Goal: Communication & Community: Answer question/provide support

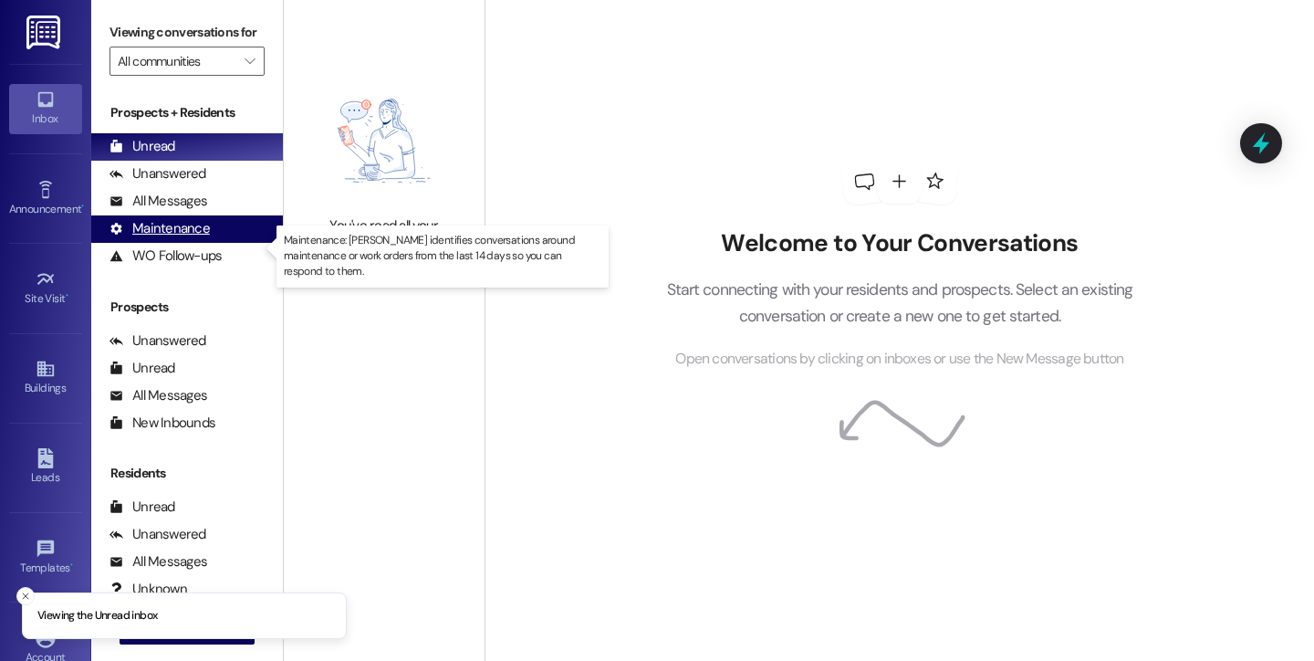
click at [193, 238] on div "Maintenance" at bounding box center [160, 228] width 100 height 19
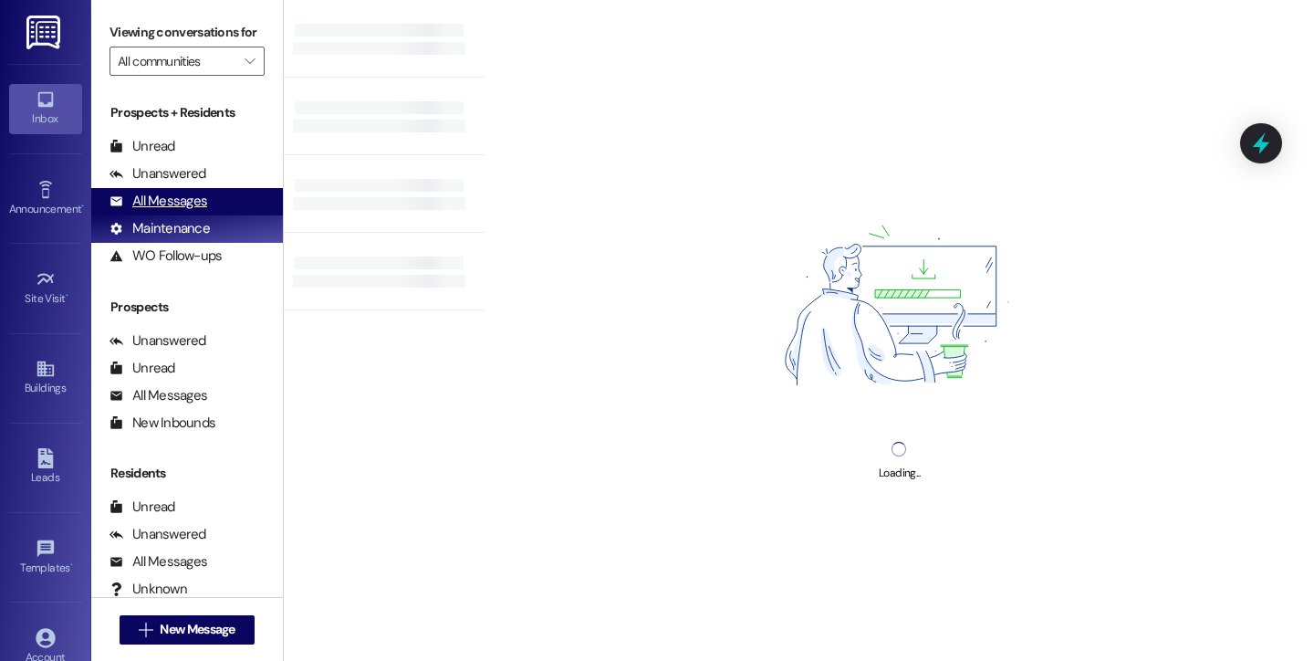
click at [185, 211] on div "All Messages" at bounding box center [159, 201] width 98 height 19
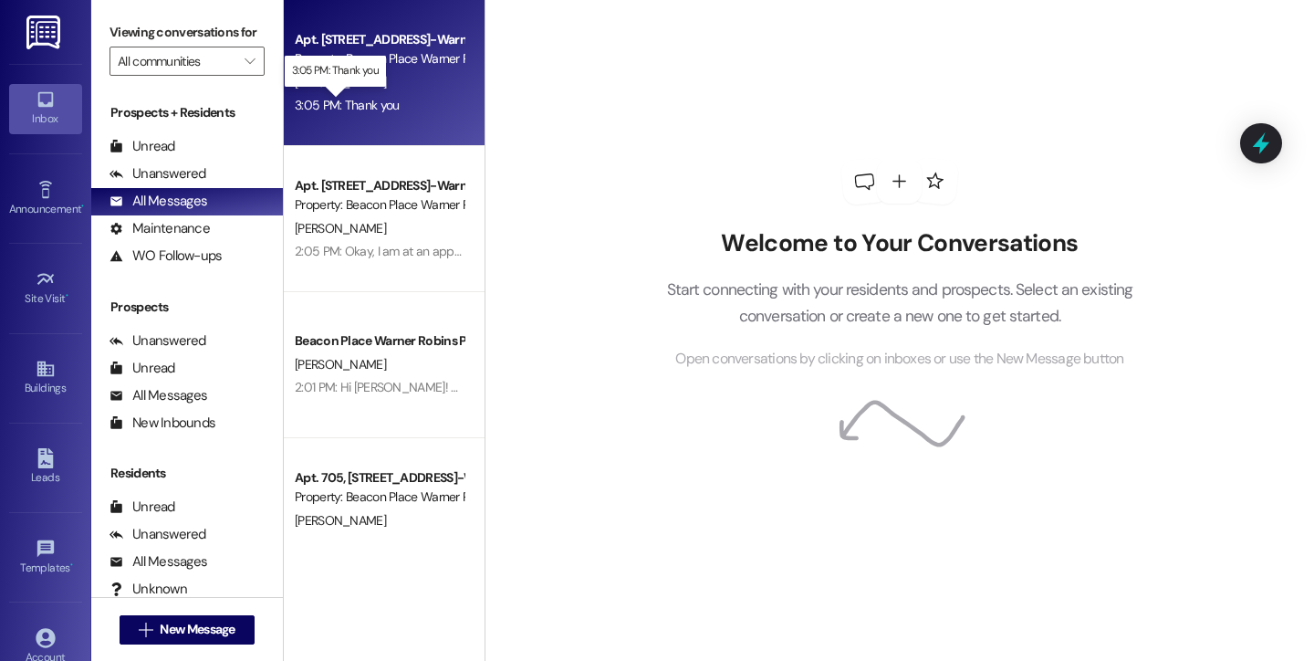
click at [302, 102] on div "3:05 PM: Thank you 3:05 PM: Thank you" at bounding box center [347, 105] width 104 height 16
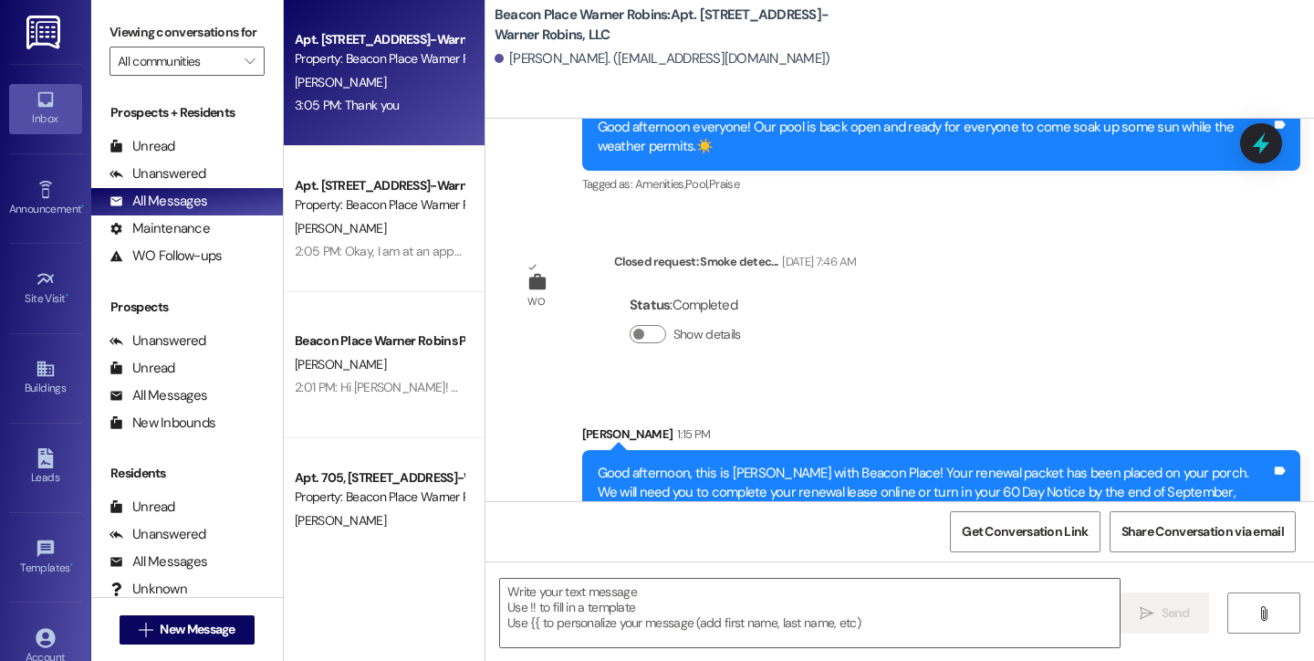
scroll to position [7482, 0]
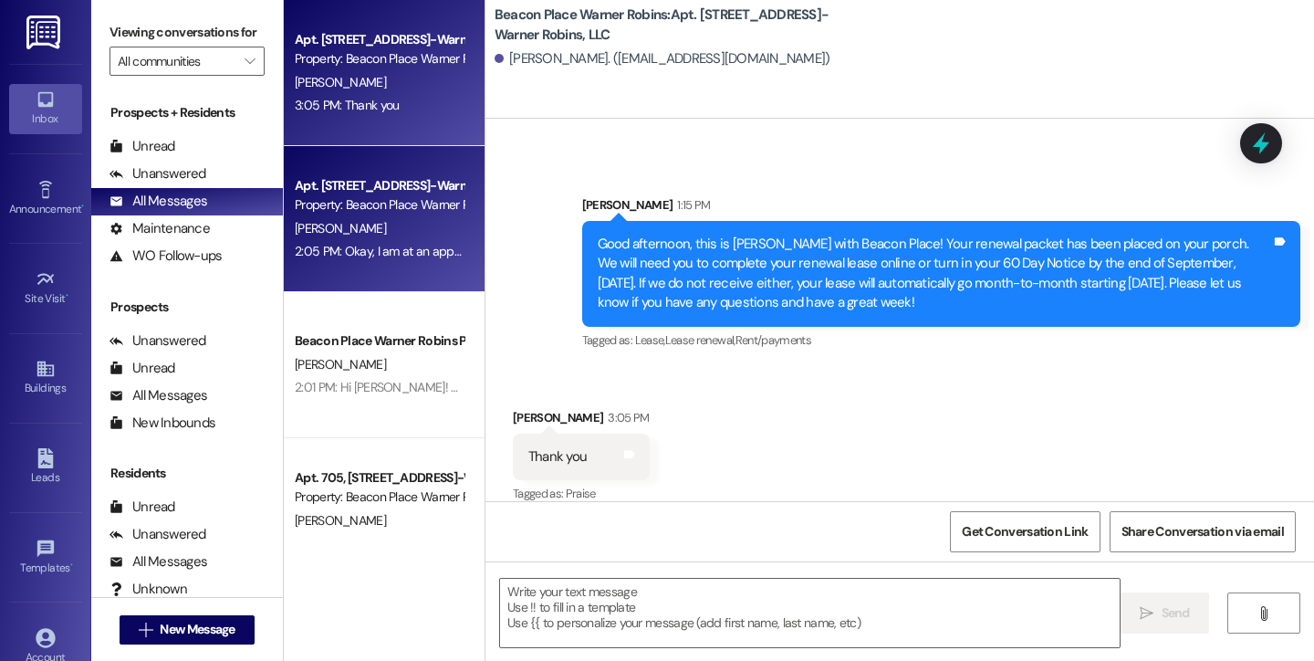
click at [365, 263] on div "Apt. 2103, [STREET_ADDRESS]-Warner Robins, LLC Property: [GEOGRAPHIC_DATA] [PER…" at bounding box center [384, 219] width 201 height 146
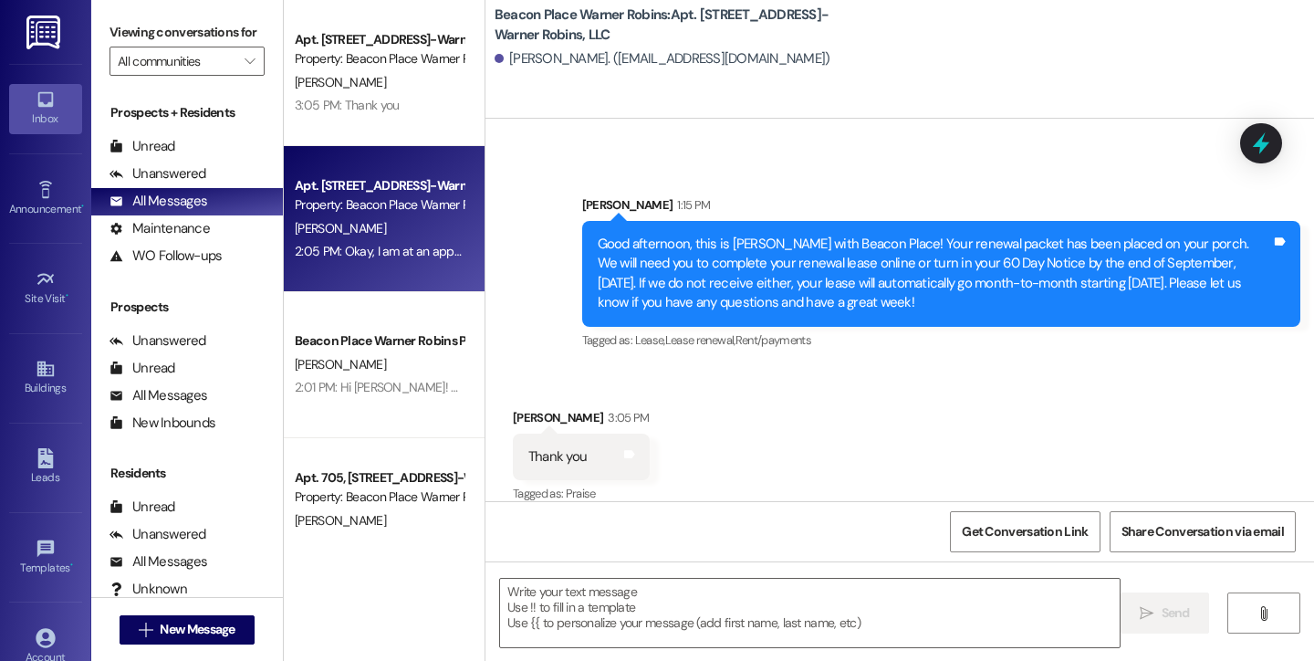
scroll to position [5819, 0]
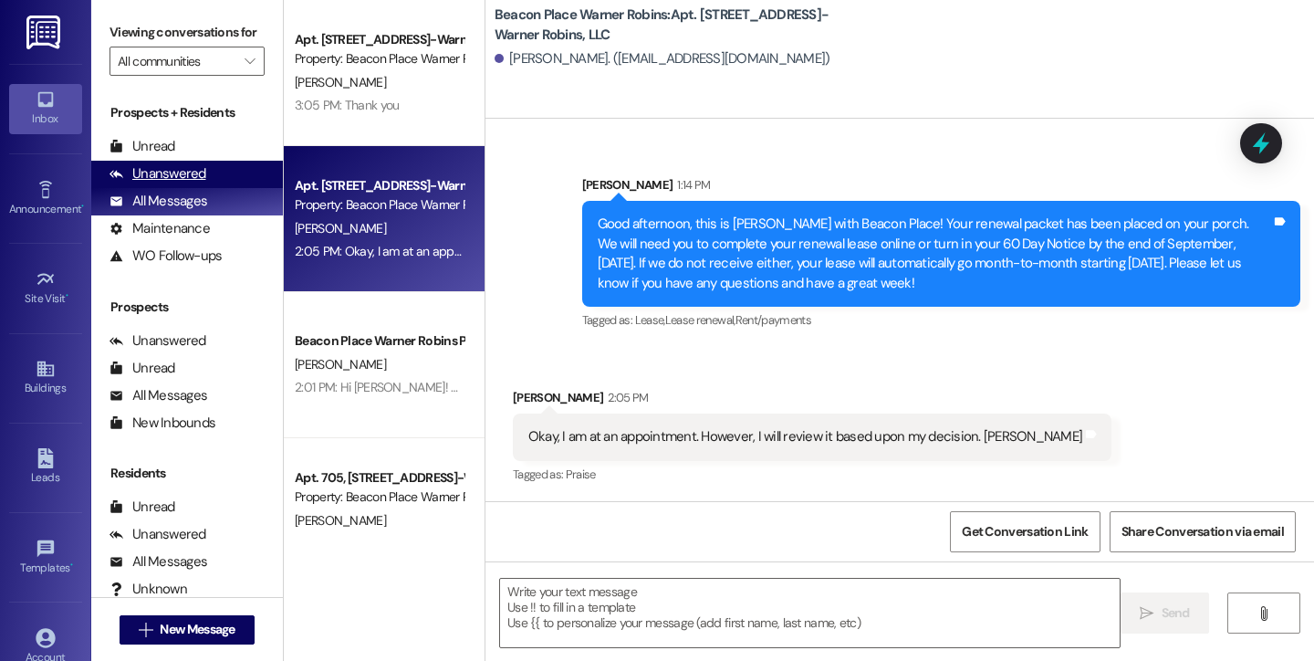
click at [200, 183] on div "Unanswered" at bounding box center [158, 173] width 97 height 19
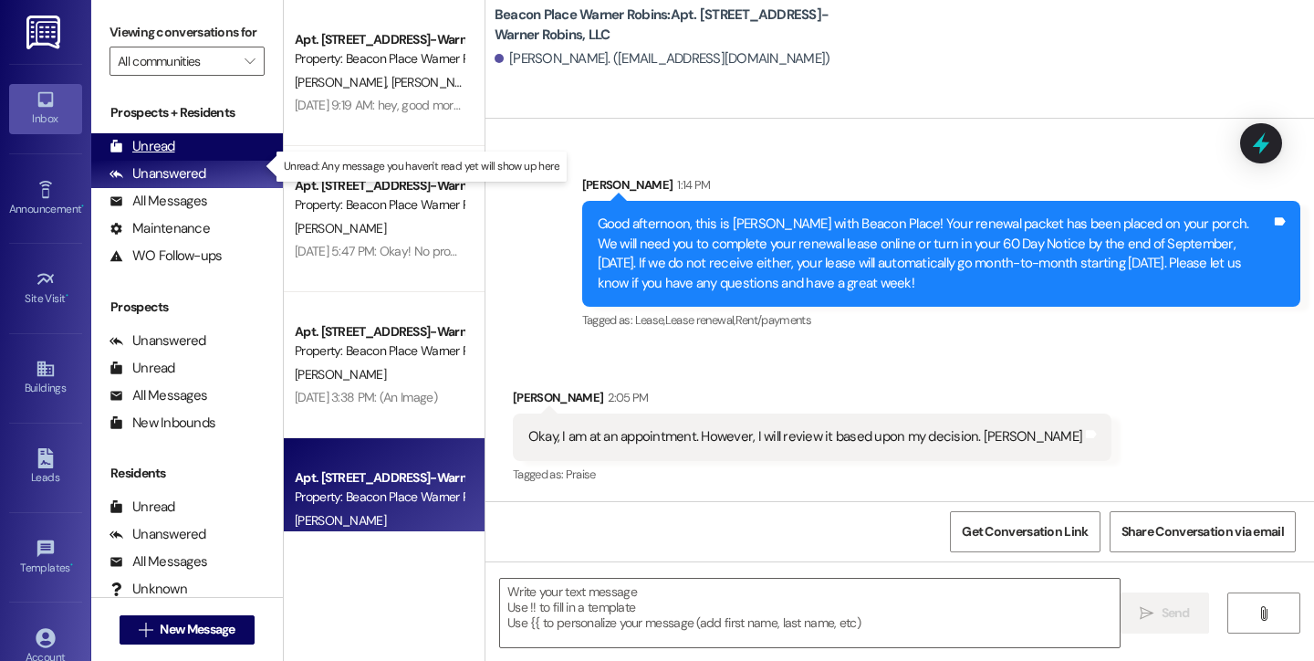
click at [180, 157] on div "Unread (0)" at bounding box center [187, 146] width 192 height 27
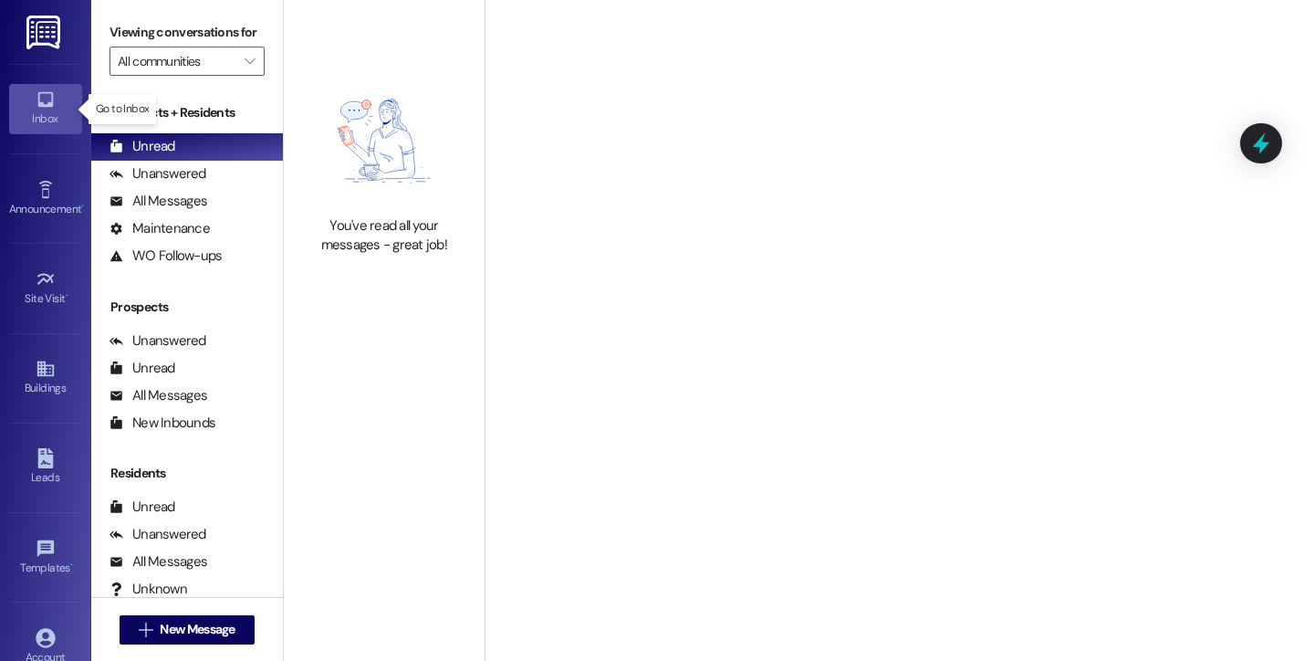
click at [35, 111] on div "Inbox" at bounding box center [45, 119] width 91 height 18
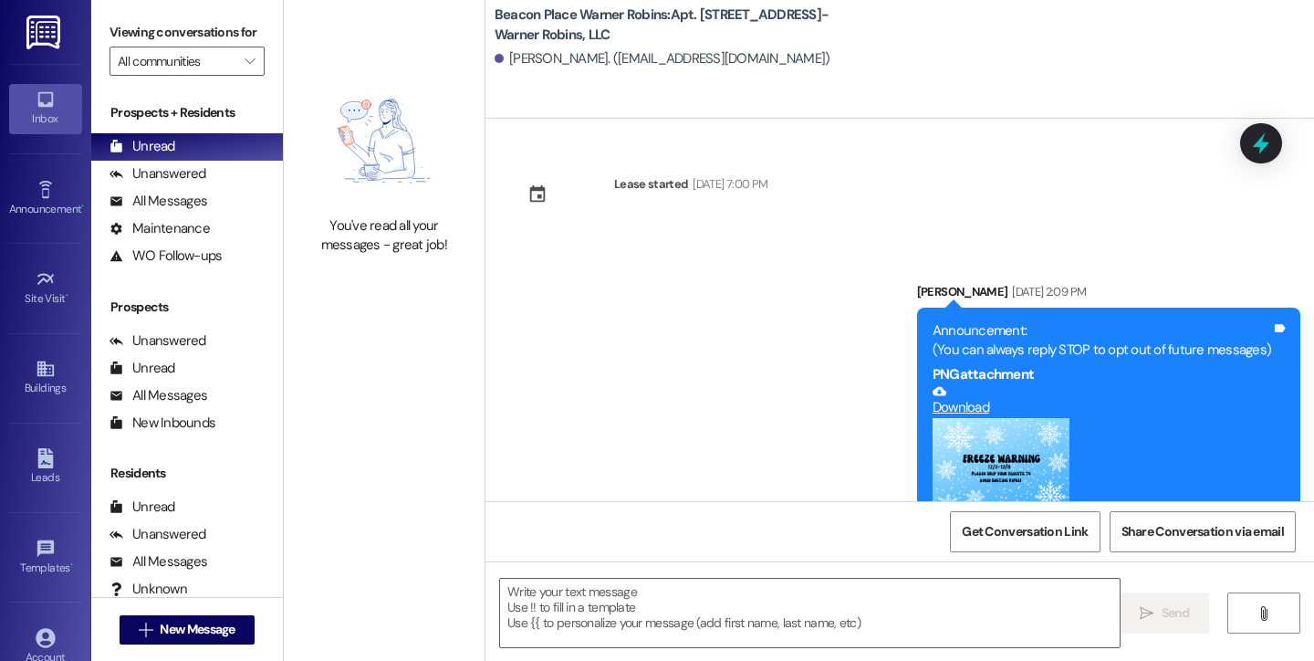
scroll to position [5818, 0]
